Goal: Contribute content

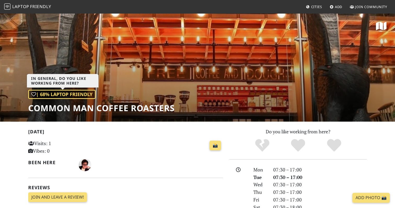
click at [86, 95] on div "| 68% Laptop Friendly" at bounding box center [61, 94] width 67 height 9
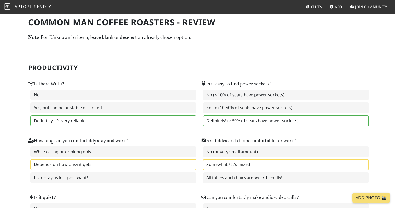
click at [233, 124] on label "Definitely! (> 50% of seats have power sockets)" at bounding box center [286, 120] width 166 height 11
click at [314, 9] on span "Cities" at bounding box center [316, 6] width 11 height 5
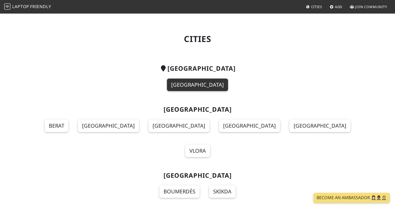
click at [198, 80] on link "[GEOGRAPHIC_DATA]" at bounding box center [197, 85] width 61 height 13
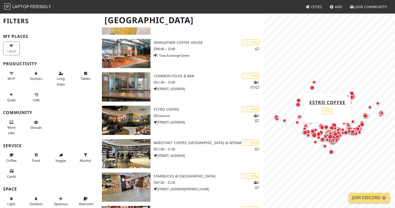
scroll to position [1822, 0]
